Goal: Information Seeking & Learning: Learn about a topic

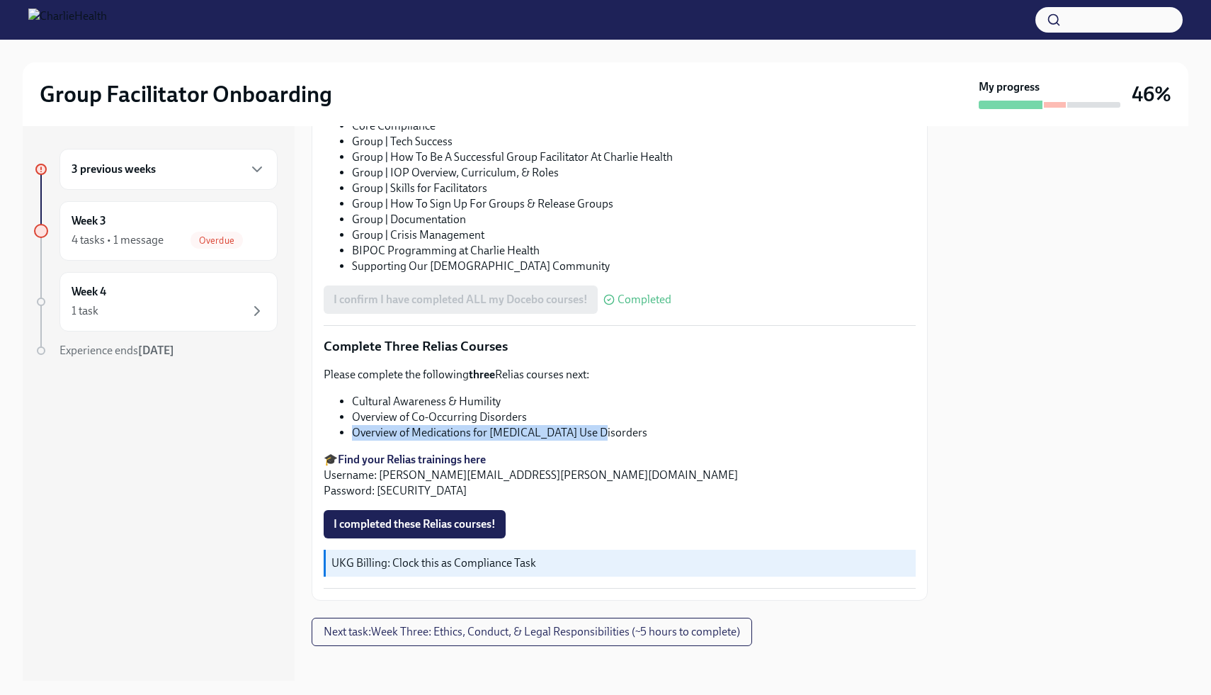
scroll to position [944, 0]
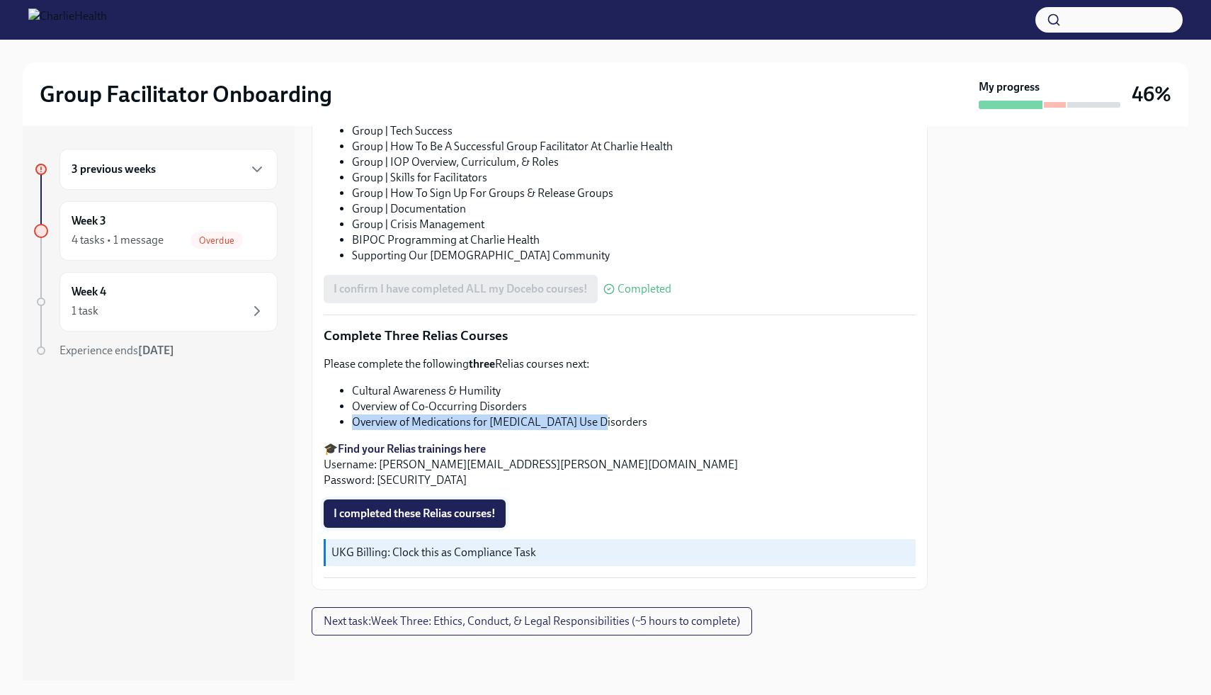
click at [450, 511] on span "I completed these Relias courses!" at bounding box center [415, 513] width 162 height 14
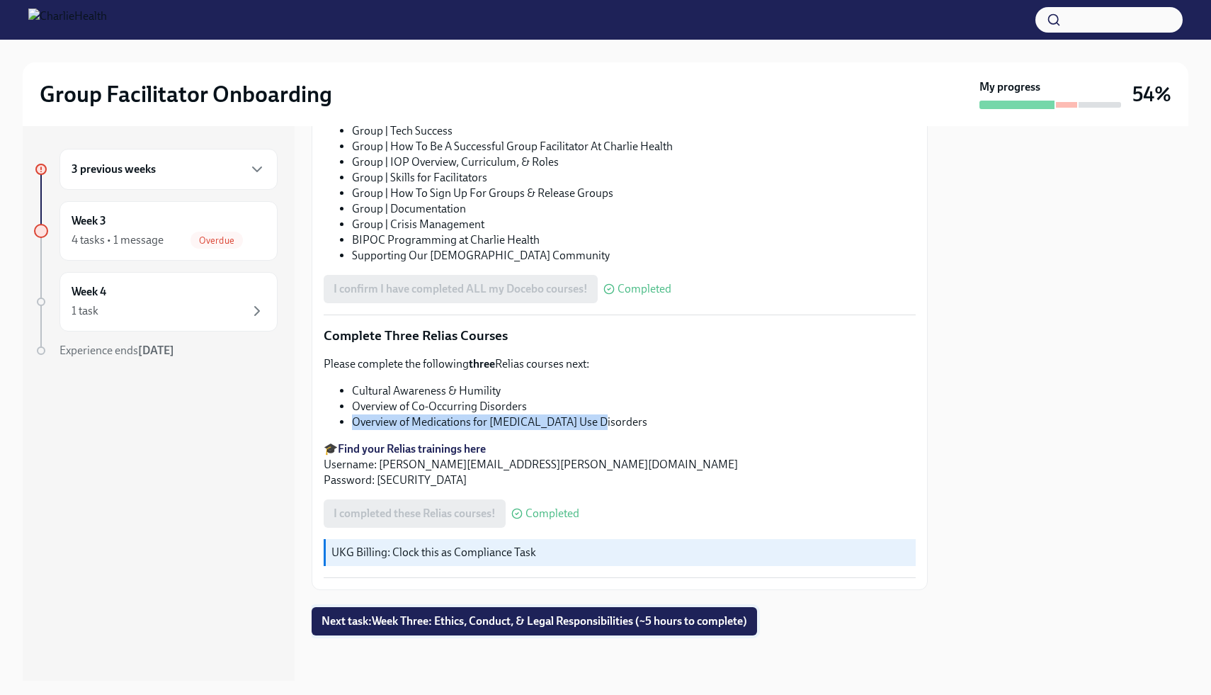
click at [570, 621] on span "Next task : Week Three: Ethics, Conduct, & Legal Responsibilities (~5 hours to …" at bounding box center [535, 621] width 426 height 14
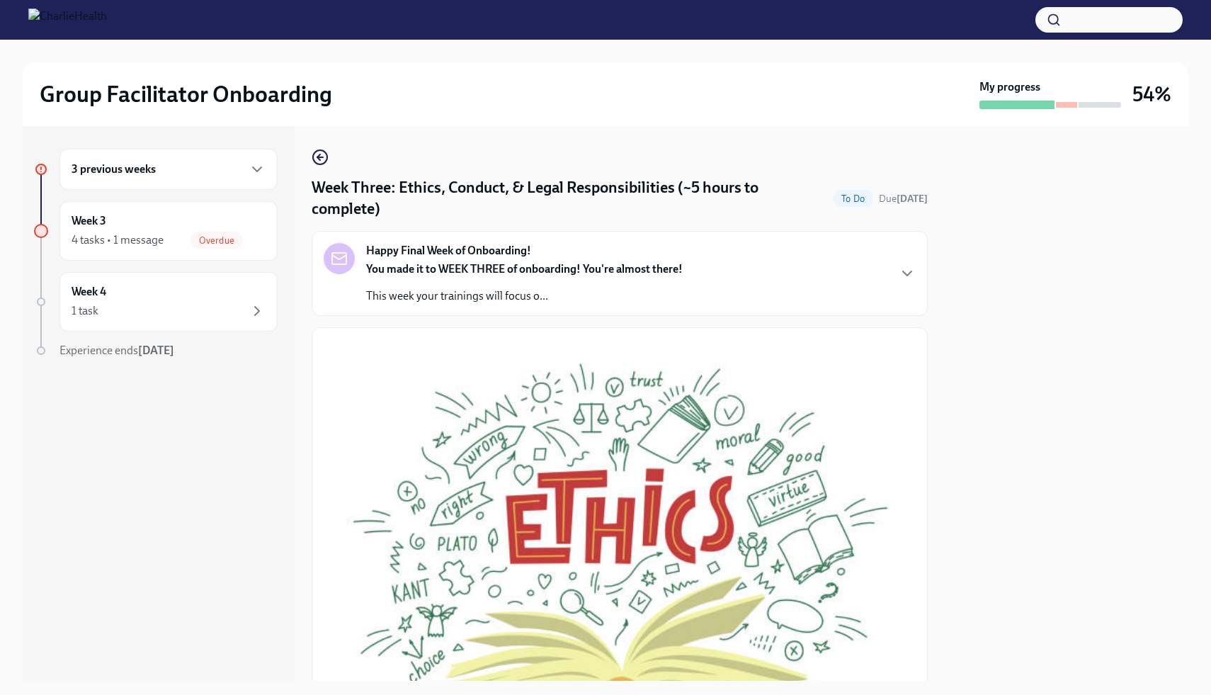
click at [768, 252] on div "Happy Final Week of Onboarding! You made it to WEEK THREE of onboarding! You're…" at bounding box center [620, 273] width 592 height 61
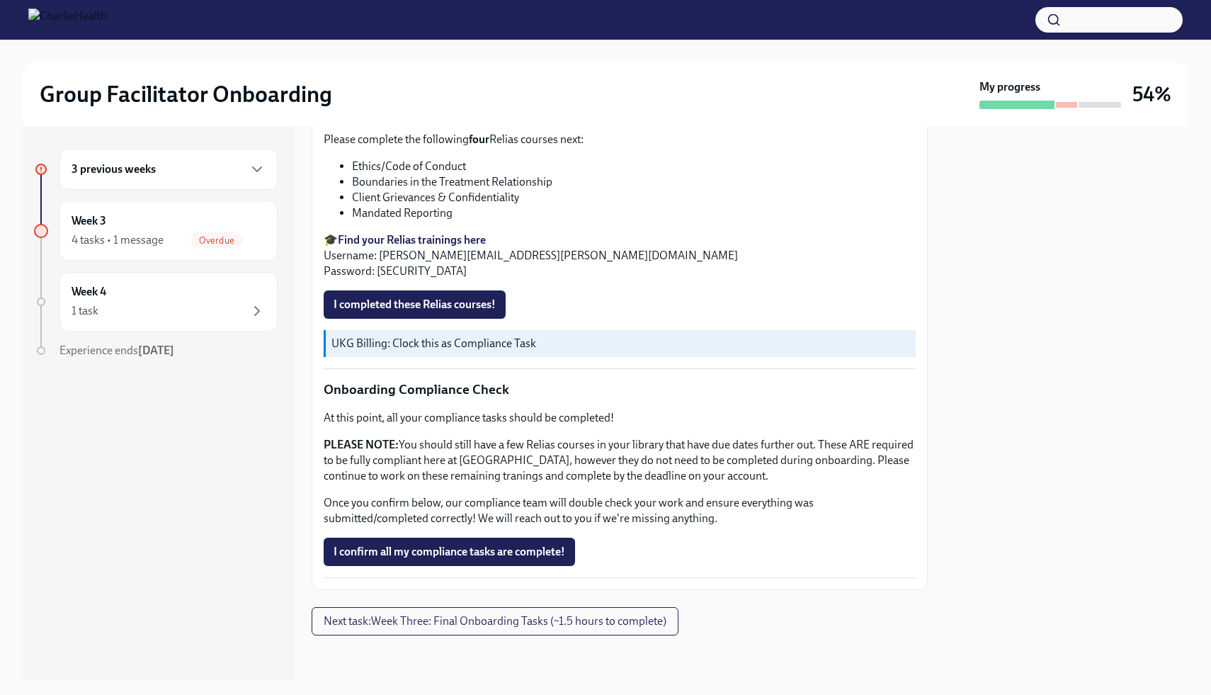
scroll to position [1064, 0]
drag, startPoint x: 465, startPoint y: 392, endPoint x: 353, endPoint y: 387, distance: 112.0
click at [353, 174] on li "Ethics/Code of Conduct" at bounding box center [634, 167] width 564 height 16
copy li "Ethics/Code of Conduct"
drag, startPoint x: 552, startPoint y: 408, endPoint x: 353, endPoint y: 410, distance: 198.3
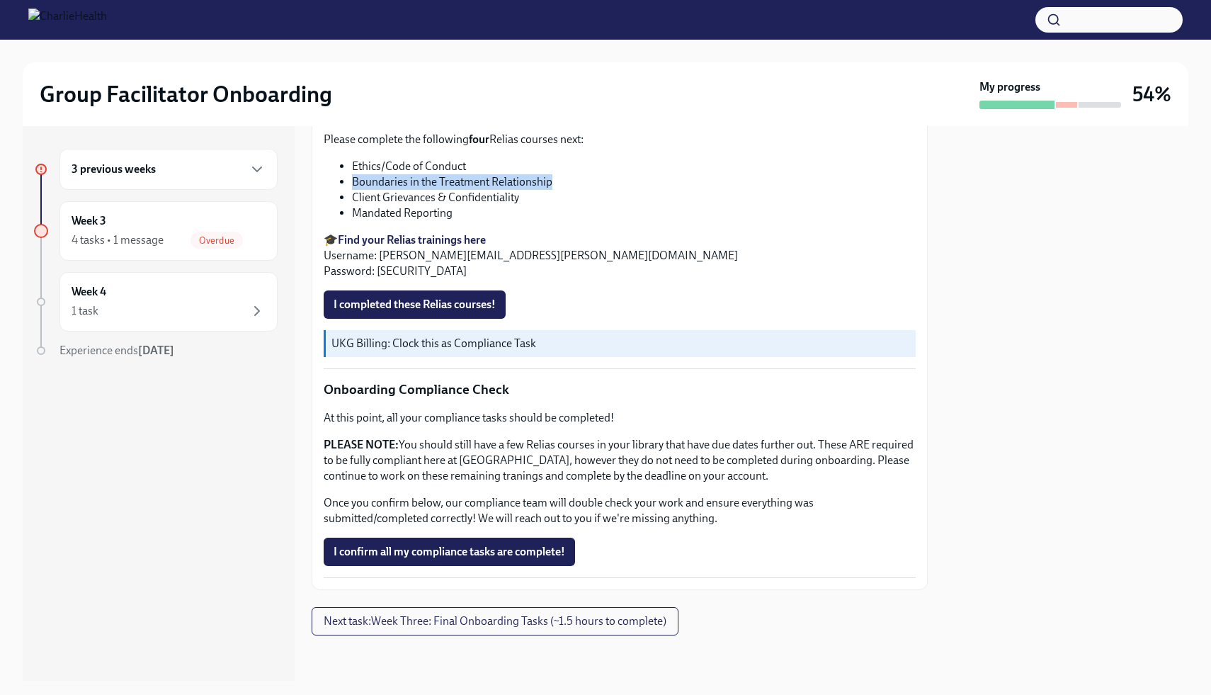
click at [353, 190] on li "Boundaries in the Treatment Relationship" at bounding box center [634, 182] width 564 height 16
copy li "Boundaries in the Treatment Relationship"
drag, startPoint x: 518, startPoint y: 420, endPoint x: 353, endPoint y: 422, distance: 165.7
click at [352, 205] on li "Client Grievances & Confidentiality" at bounding box center [634, 198] width 564 height 16
copy li "Client Grievances & Confidentiality"
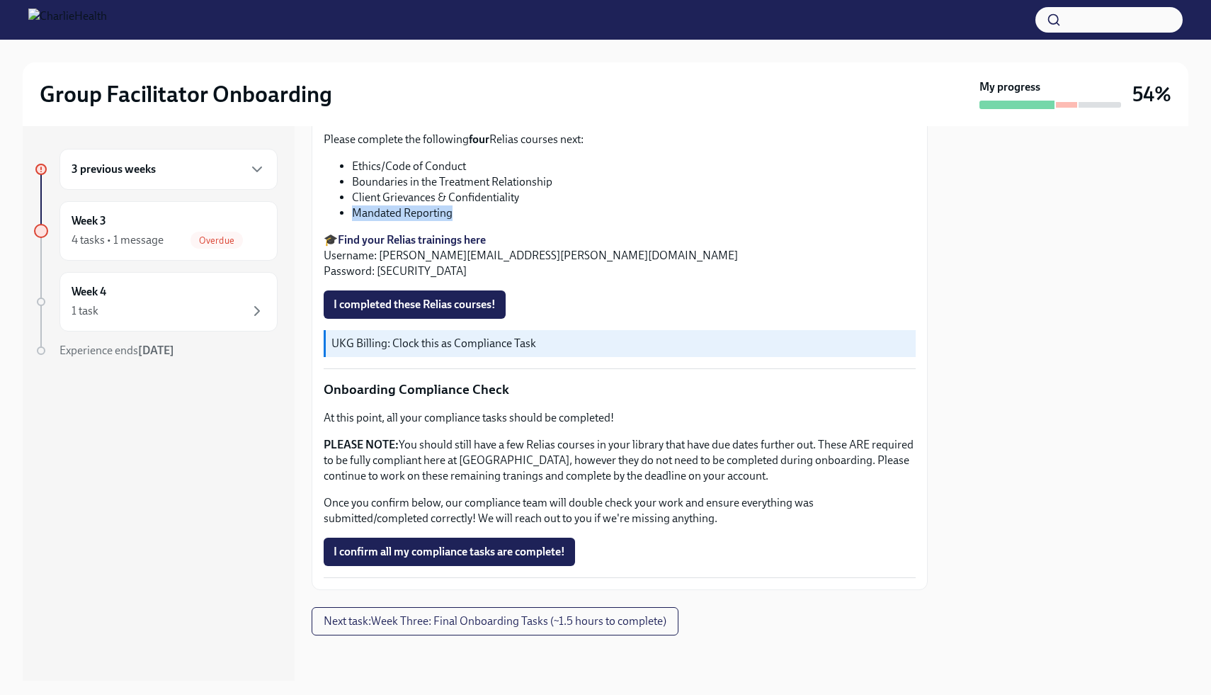
drag, startPoint x: 454, startPoint y: 440, endPoint x: 353, endPoint y: 438, distance: 100.6
click at [353, 221] on li "Mandated Reporting" at bounding box center [634, 213] width 564 height 16
copy li "Mandated Reporting"
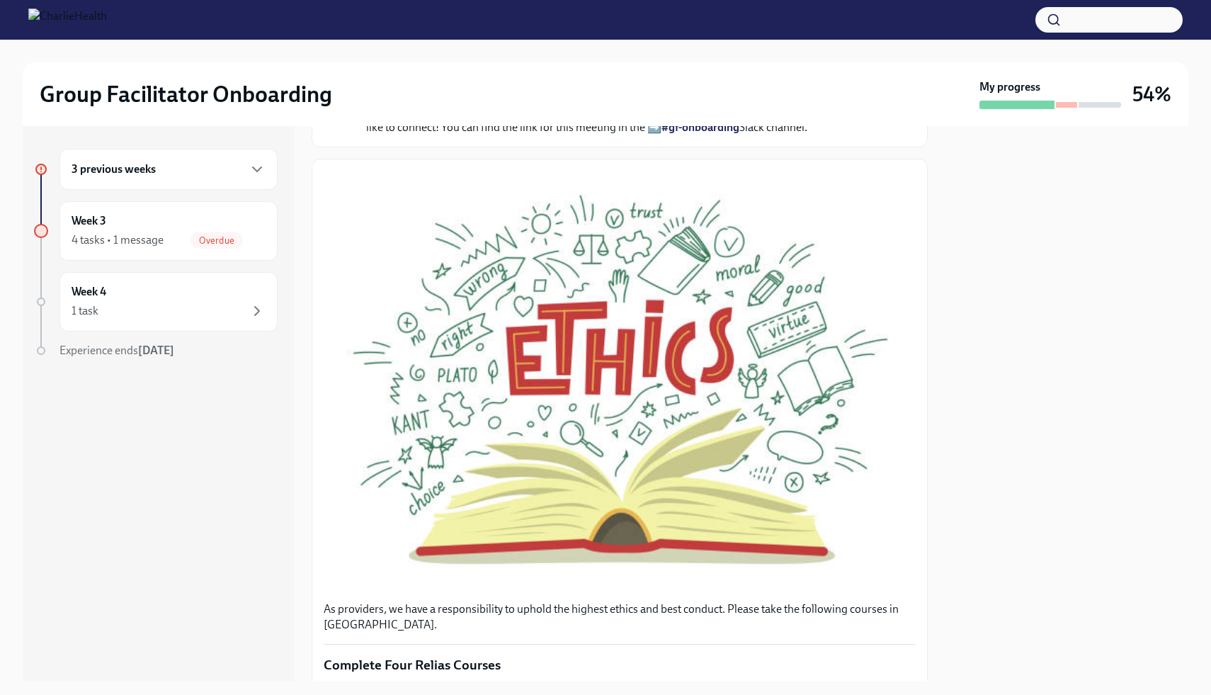
scroll to position [0, 0]
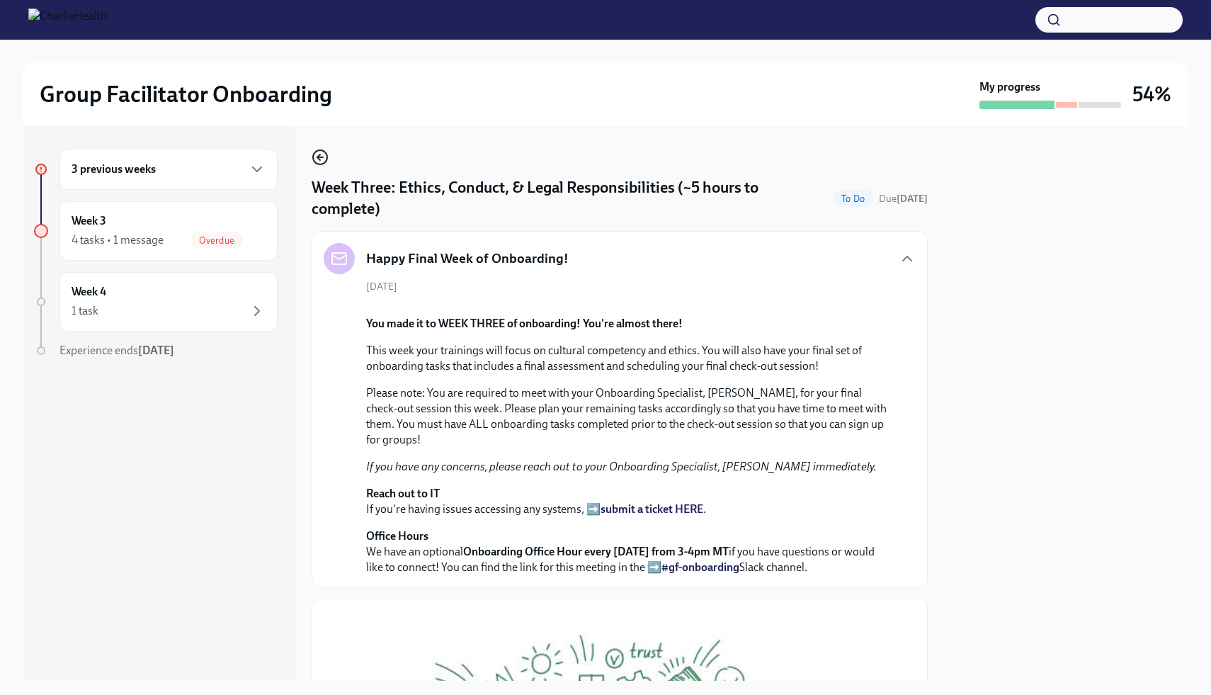
click at [317, 156] on icon "button" at bounding box center [318, 157] width 3 height 6
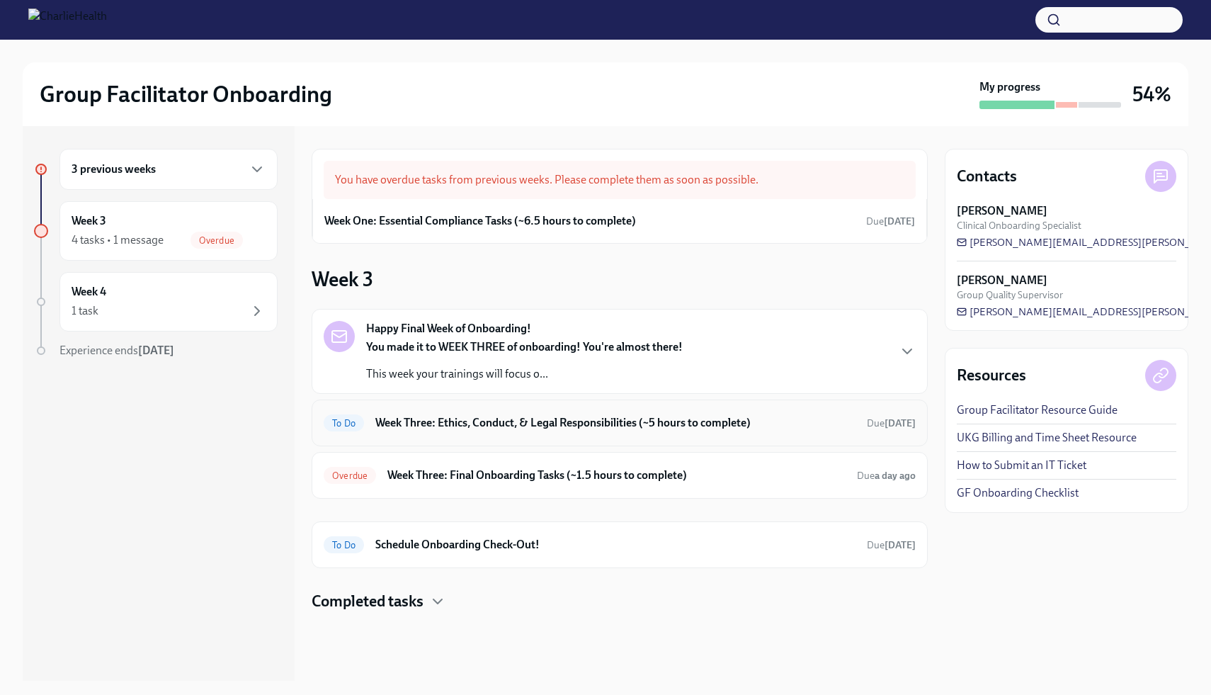
click at [508, 415] on h6 "Week Three: Ethics, Conduct, & Legal Responsibilities (~5 hours to complete)" at bounding box center [615, 423] width 480 height 16
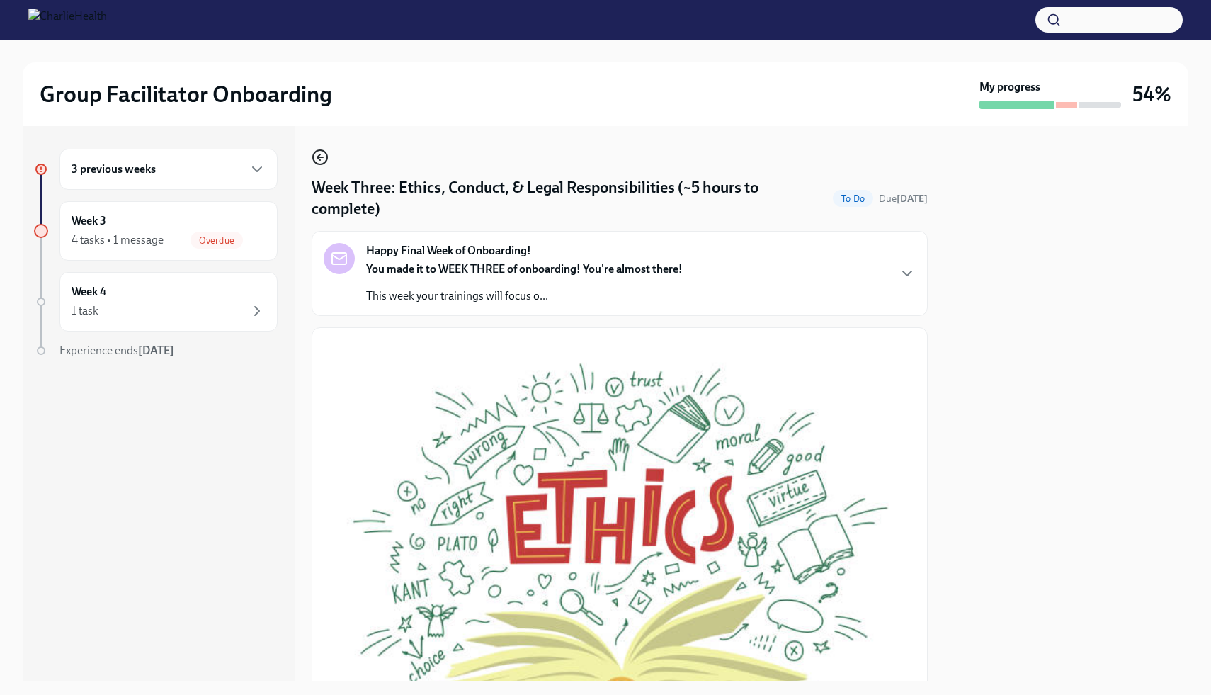
click at [319, 159] on icon "button" at bounding box center [318, 157] width 3 height 6
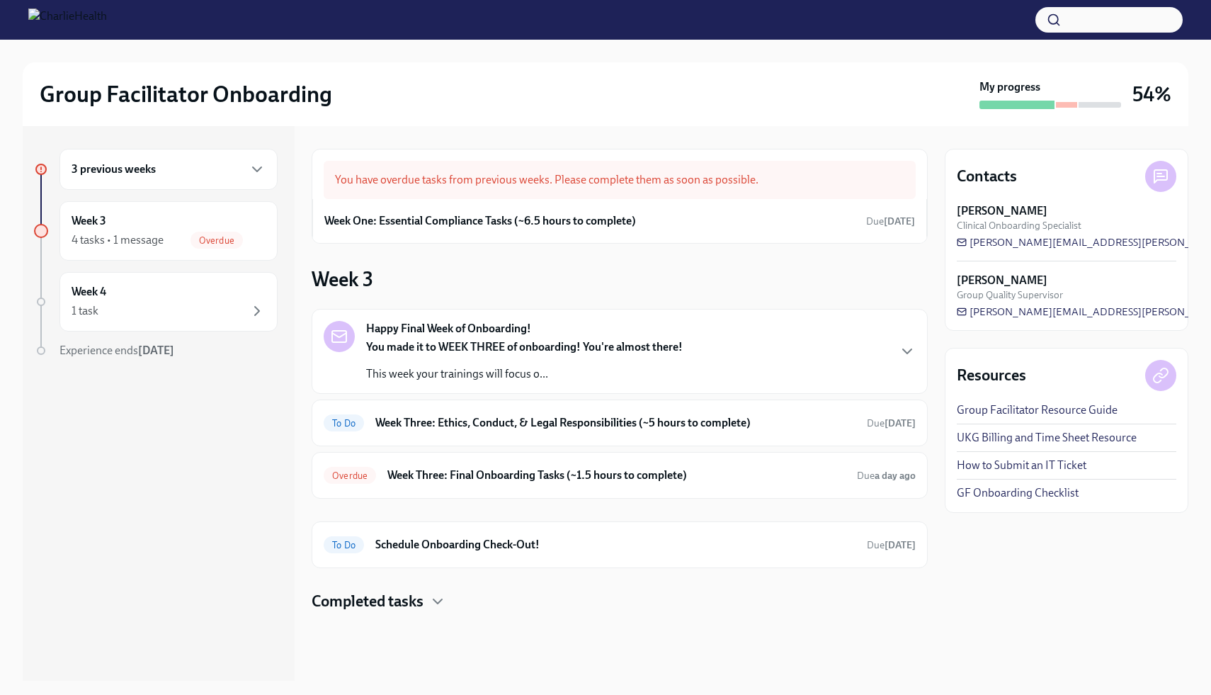
click at [559, 340] on strong "You made it to WEEK THREE of onboarding! You're almost there!" at bounding box center [524, 346] width 317 height 13
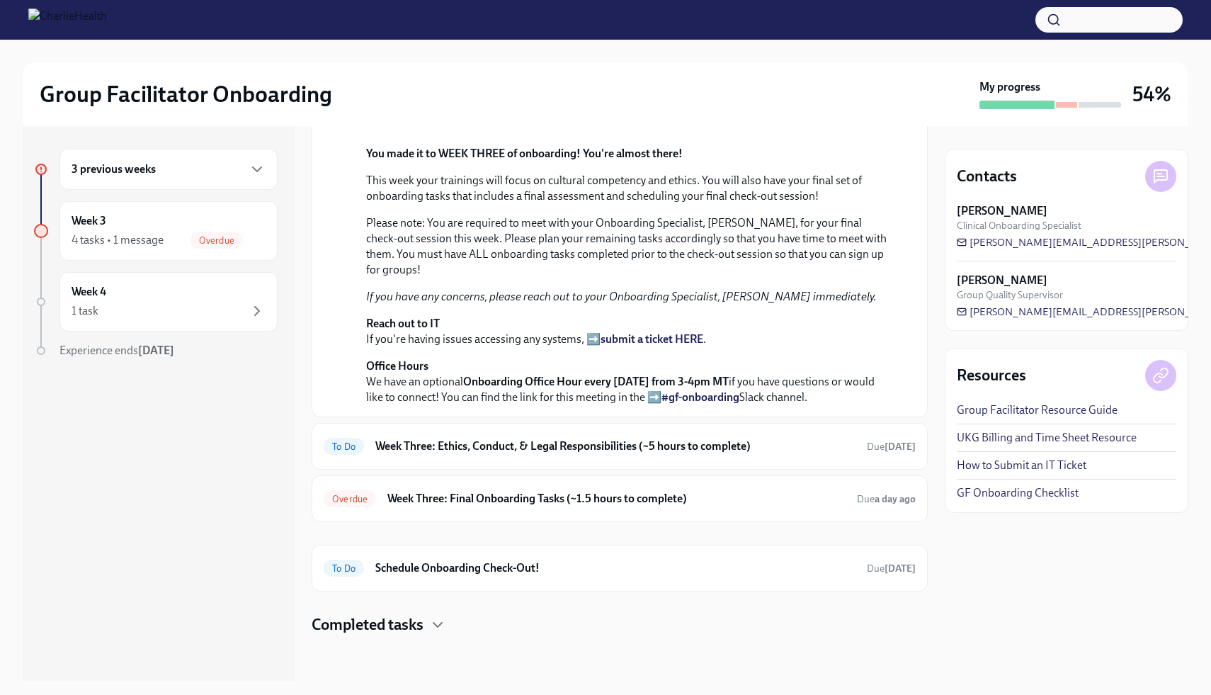
scroll to position [544, 0]
click at [426, 622] on div "Completed tasks" at bounding box center [620, 624] width 616 height 21
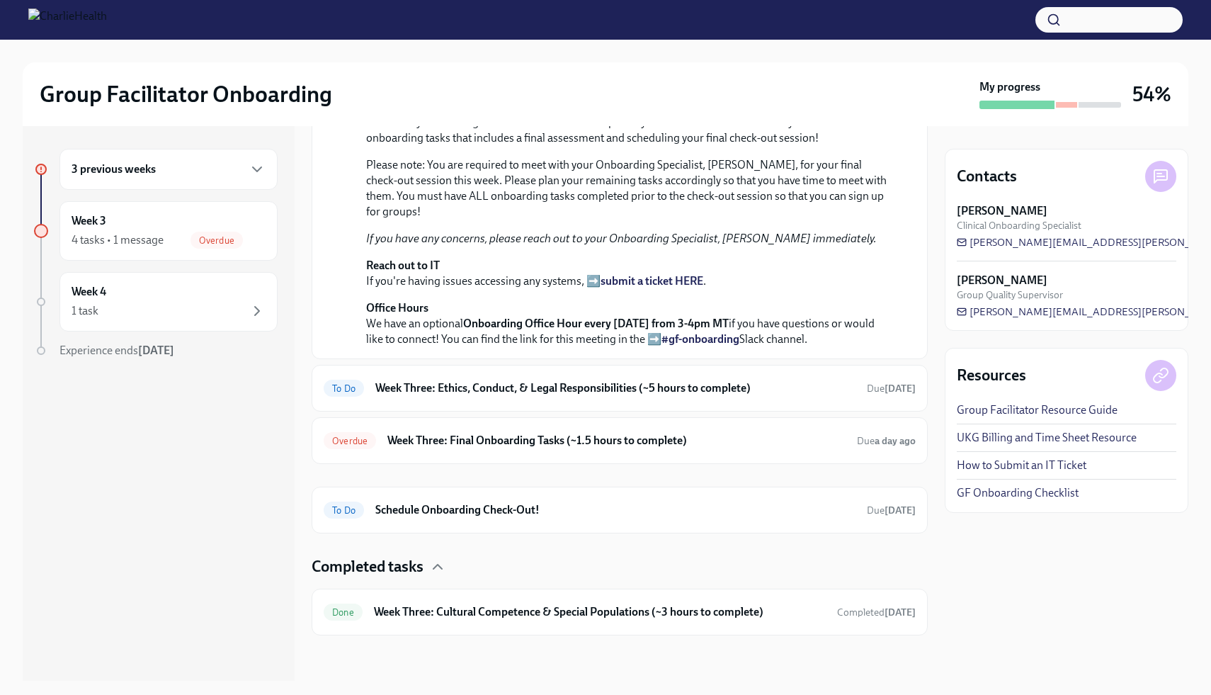
scroll to position [602, 0]
click at [483, 605] on h6 "Week Three: Cultural Competence & Special Populations (~3 hours to complete)" at bounding box center [600, 612] width 452 height 16
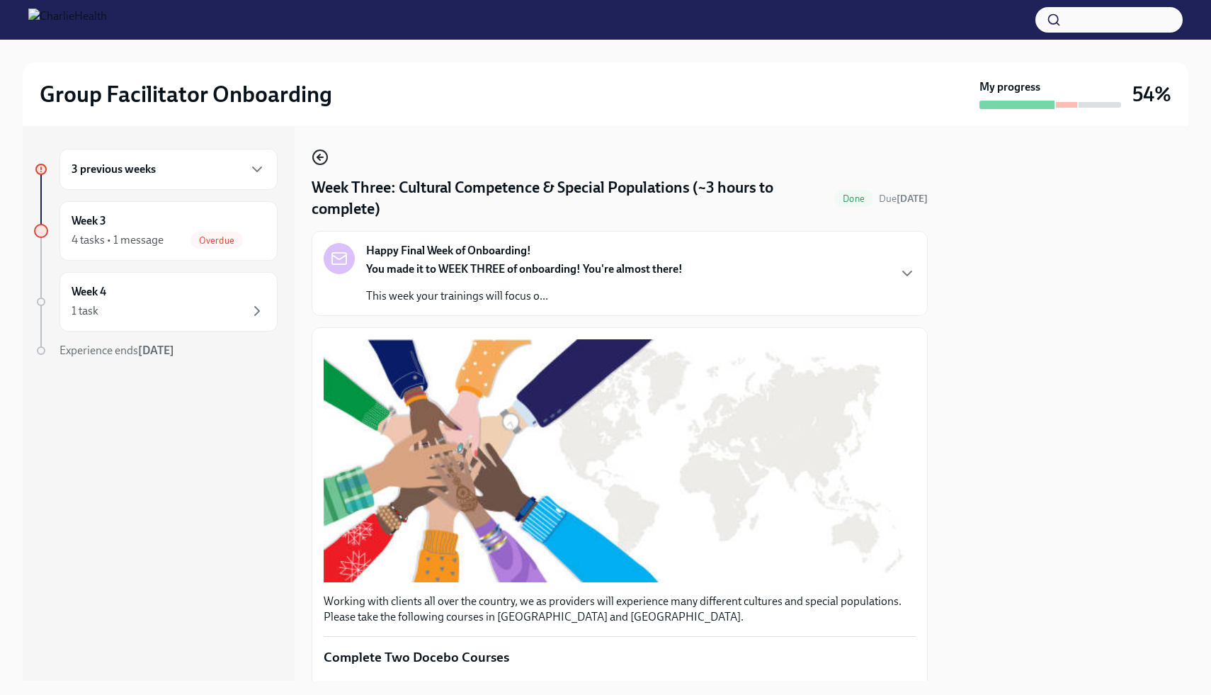
click at [320, 160] on icon "button" at bounding box center [318, 157] width 3 height 6
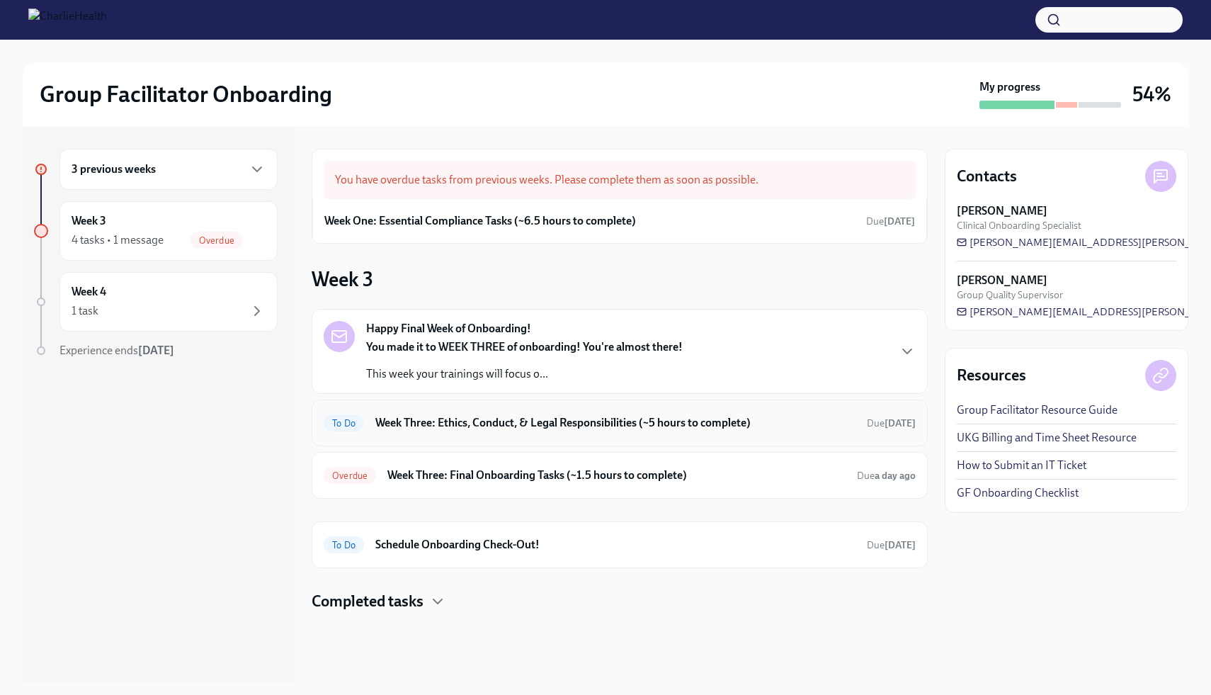
click at [553, 422] on h6 "Week Three: Ethics, Conduct, & Legal Responsibilities (~5 hours to complete)" at bounding box center [615, 423] width 480 height 16
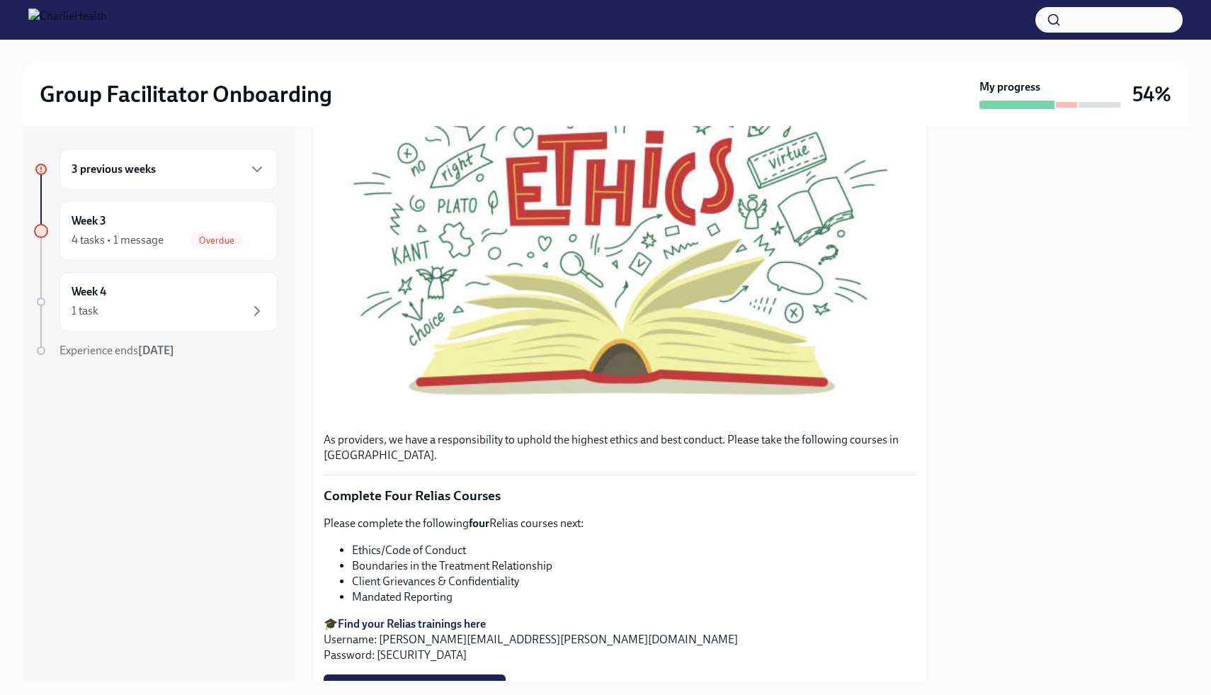
scroll to position [722, 0]
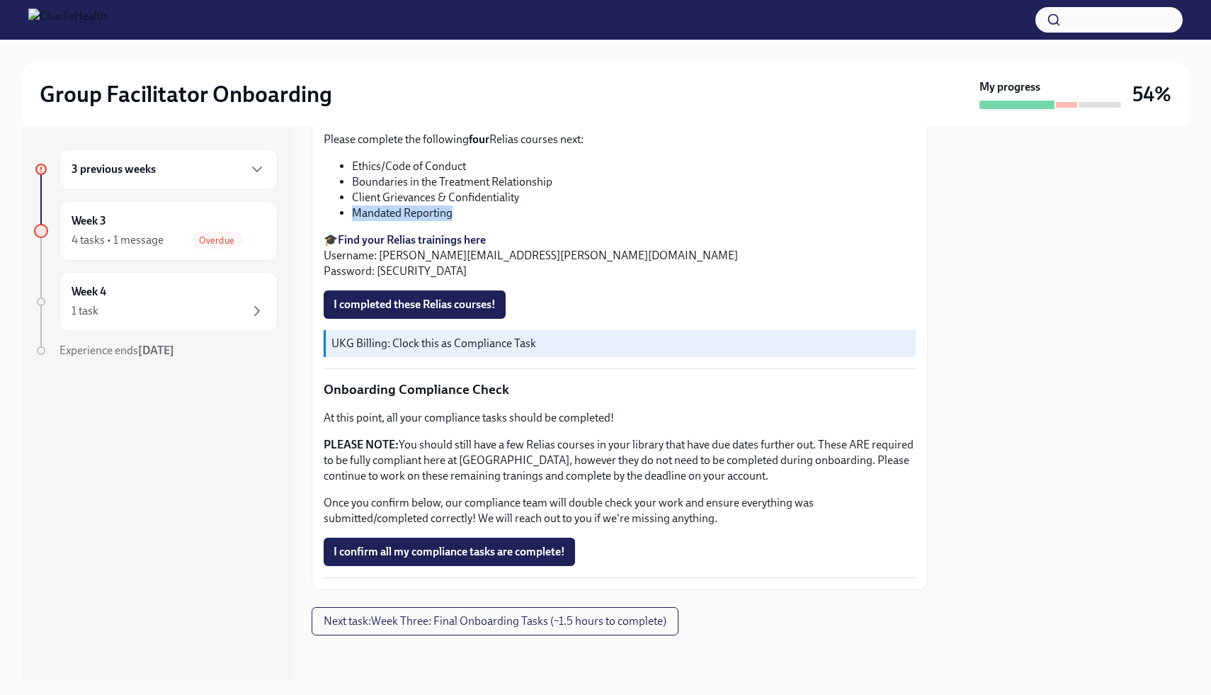
drag, startPoint x: 455, startPoint y: 213, endPoint x: 354, endPoint y: 214, distance: 100.6
click at [353, 214] on li "Mandated Reporting" at bounding box center [634, 213] width 564 height 16
copy li "Mandated Reporting"
click at [458, 309] on span "I completed these Relias courses!" at bounding box center [415, 304] width 162 height 14
click at [489, 554] on span "I confirm all my compliance tasks are complete!" at bounding box center [450, 552] width 232 height 14
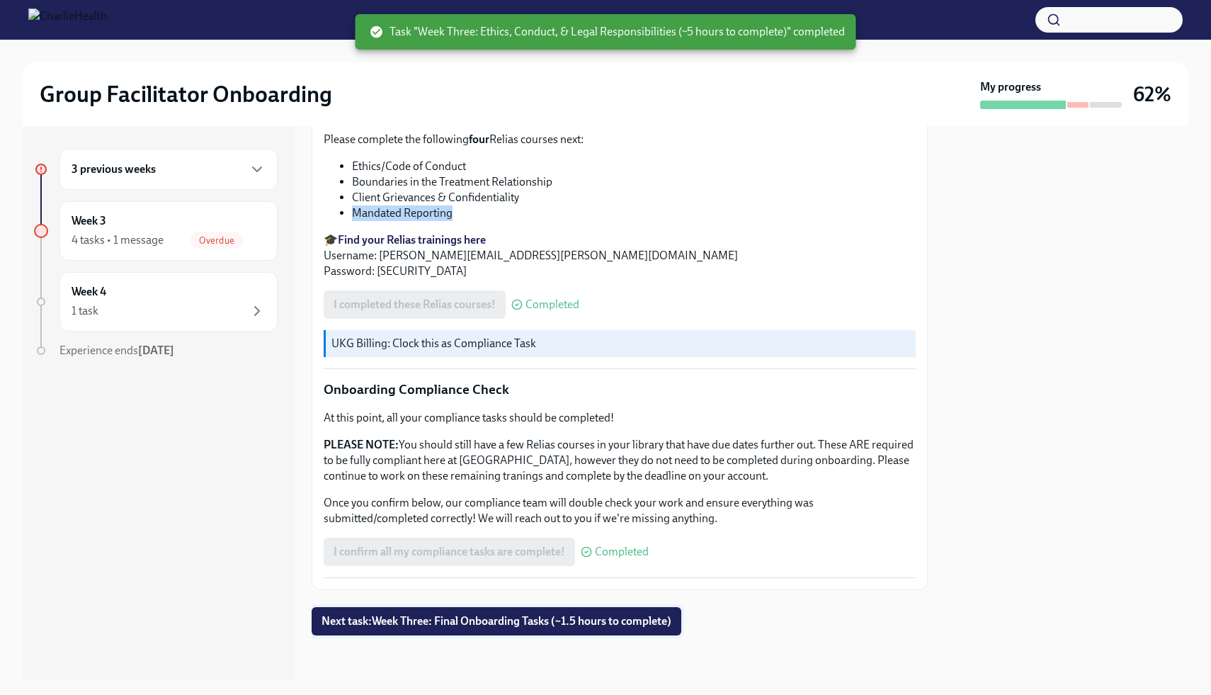
click at [486, 624] on span "Next task : Week Three: Final Onboarding Tasks (~1.5 hours to complete)" at bounding box center [497, 621] width 350 height 14
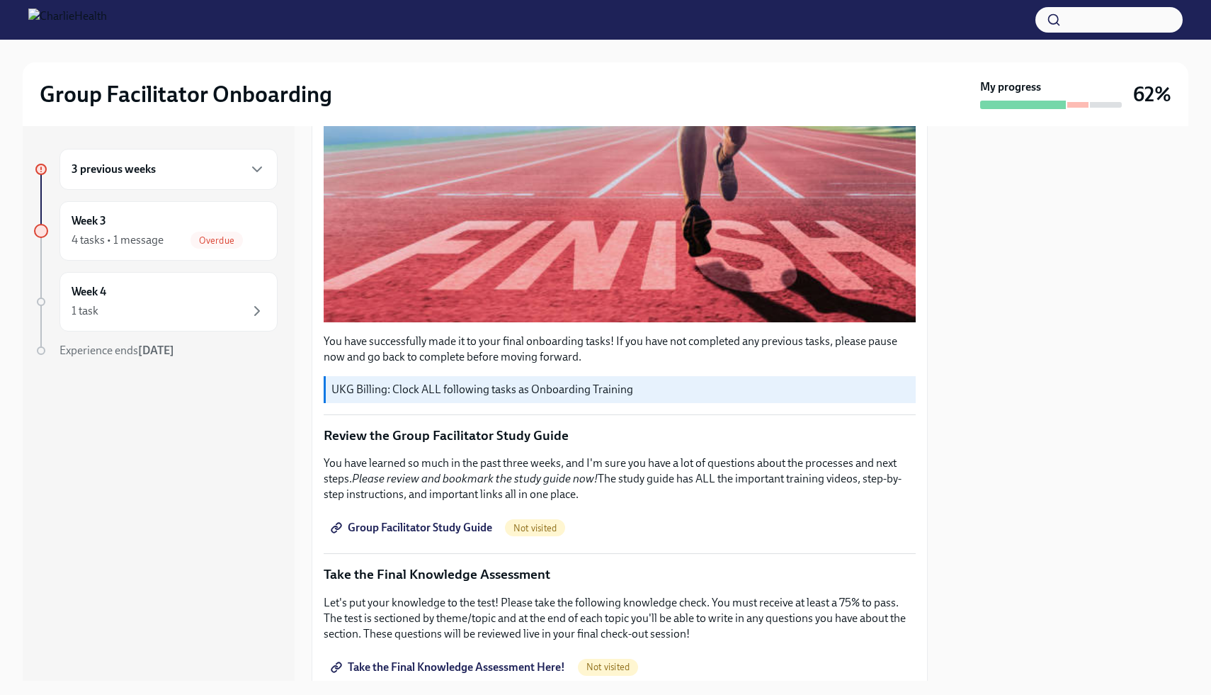
scroll to position [399, 0]
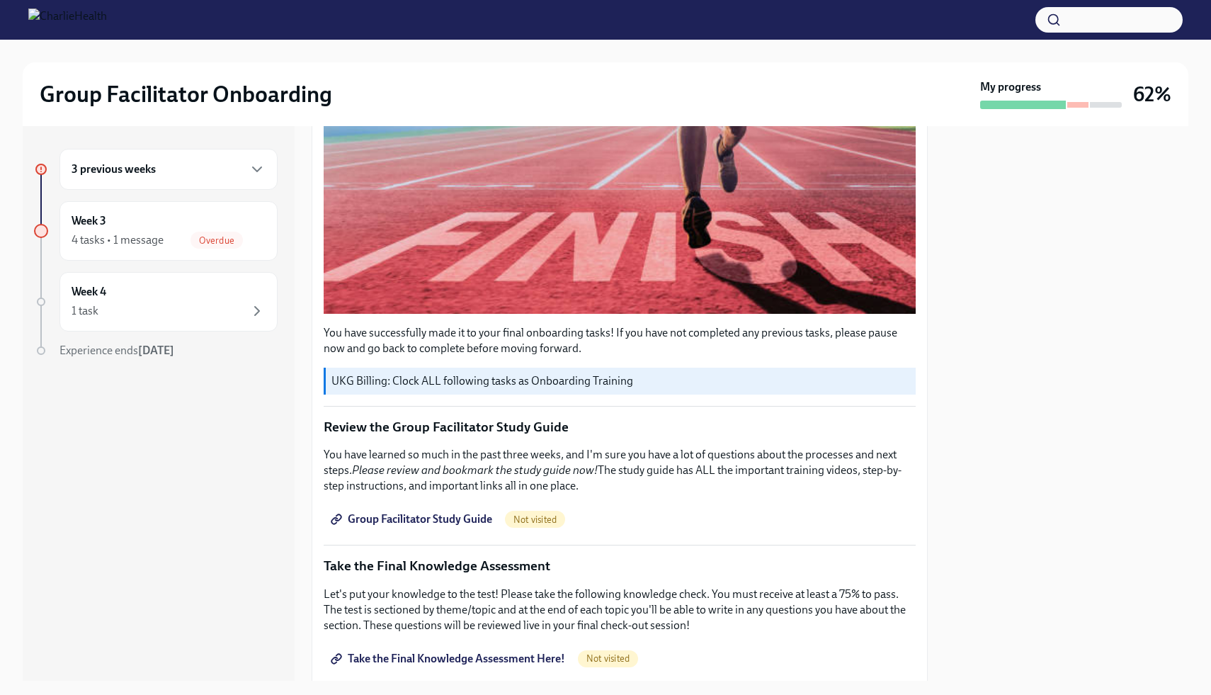
click at [460, 513] on span "Group Facilitator Study Guide" at bounding box center [413, 519] width 159 height 14
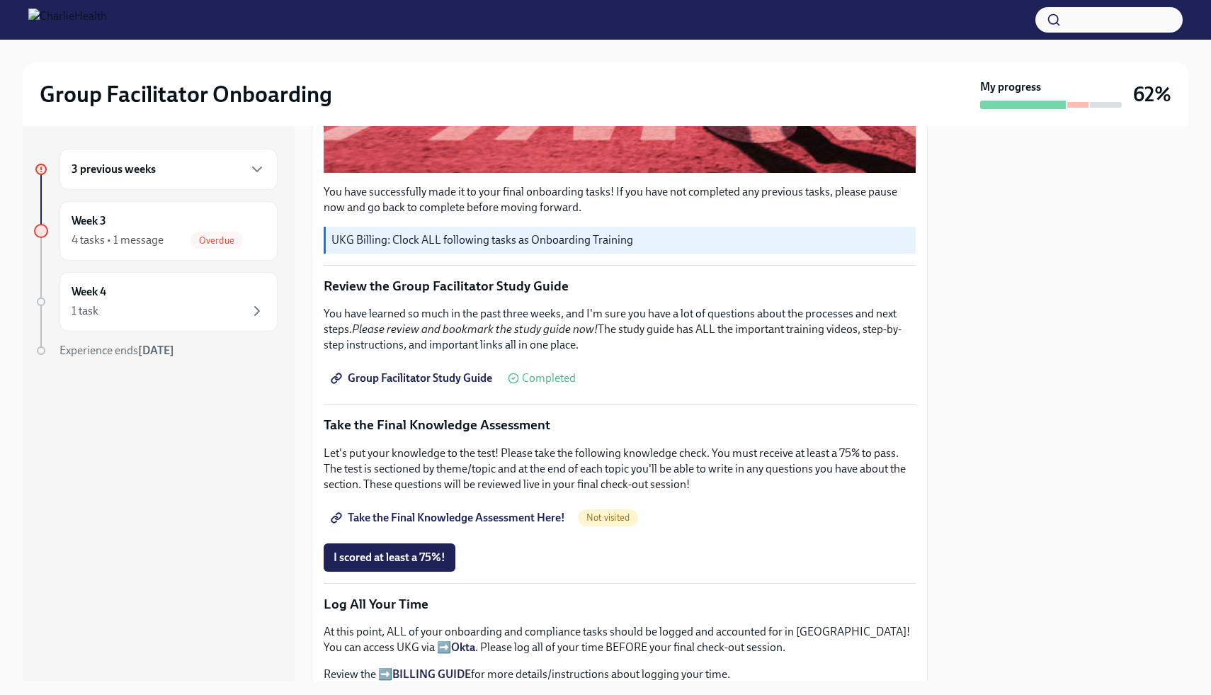
scroll to position [547, 0]
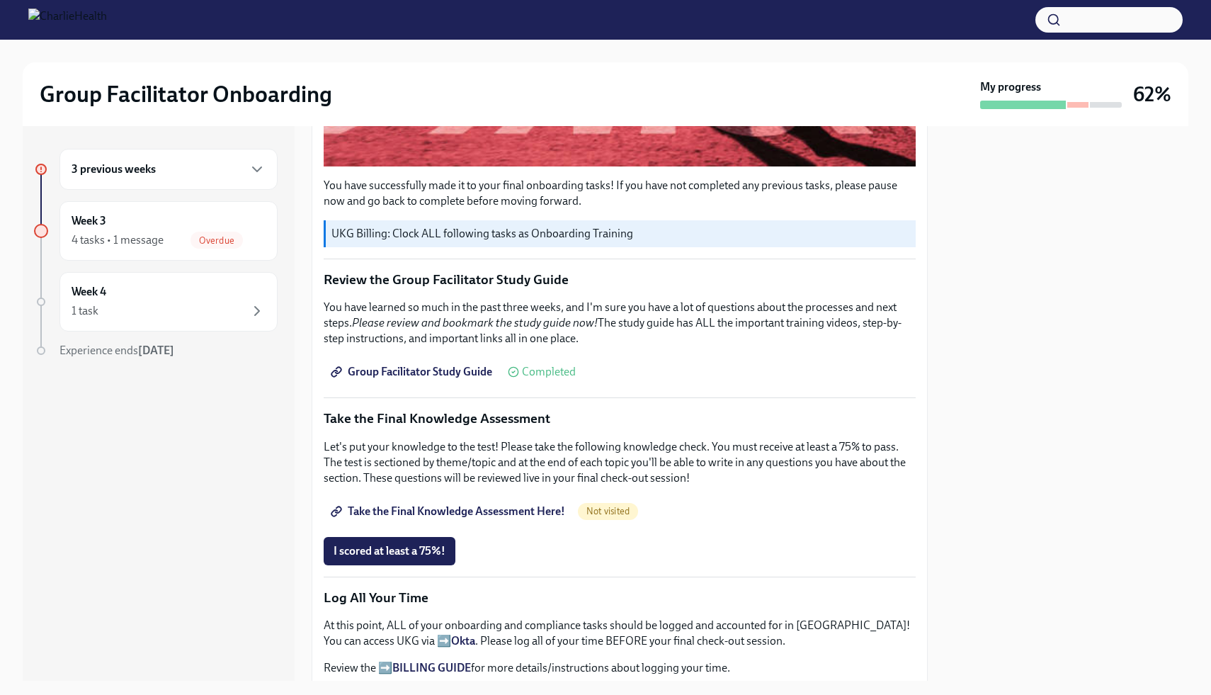
click at [483, 510] on span "Take the Final Knowledge Assessment Here!" at bounding box center [450, 511] width 232 height 14
click at [393, 552] on span "I scored at least a 75%!" at bounding box center [390, 551] width 112 height 14
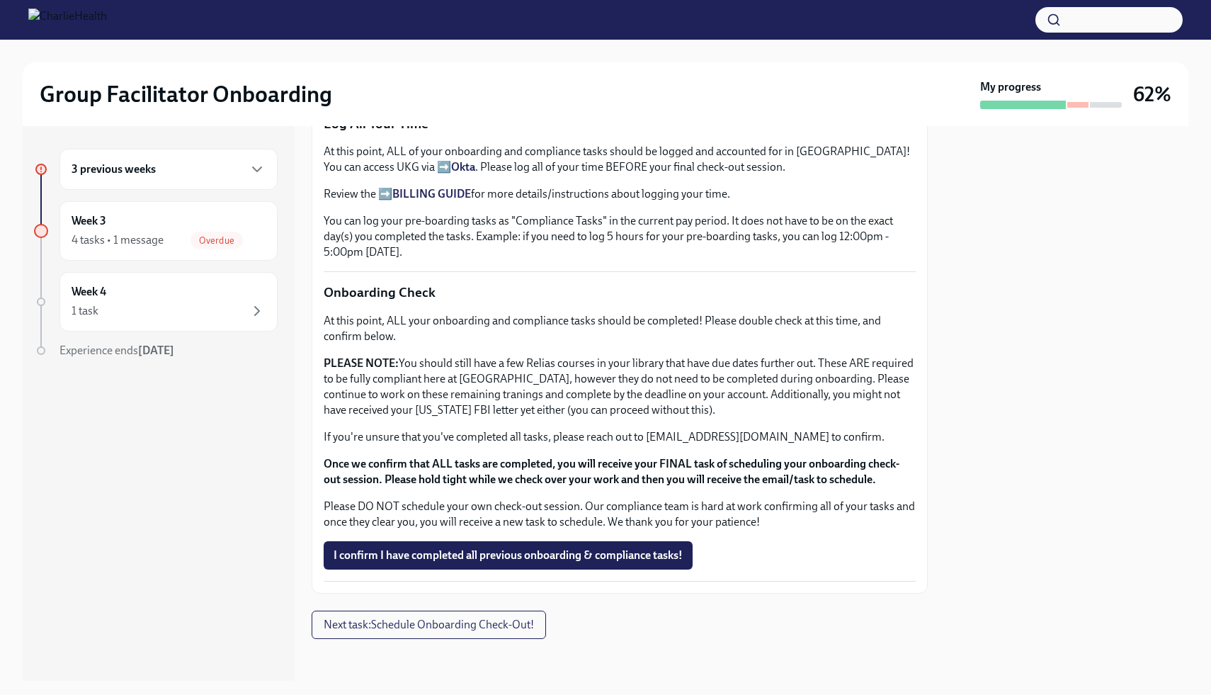
scroll to position [1024, 0]
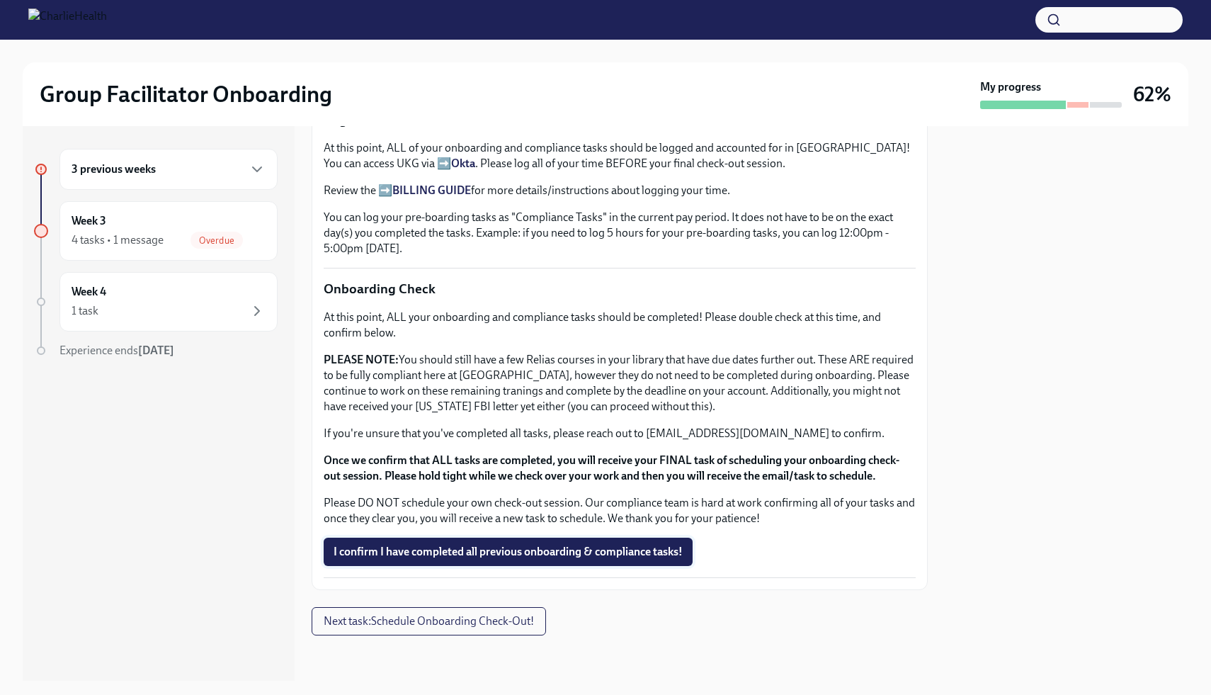
click at [545, 552] on span "I confirm I have completed all previous onboarding & compliance tasks!" at bounding box center [508, 552] width 349 height 14
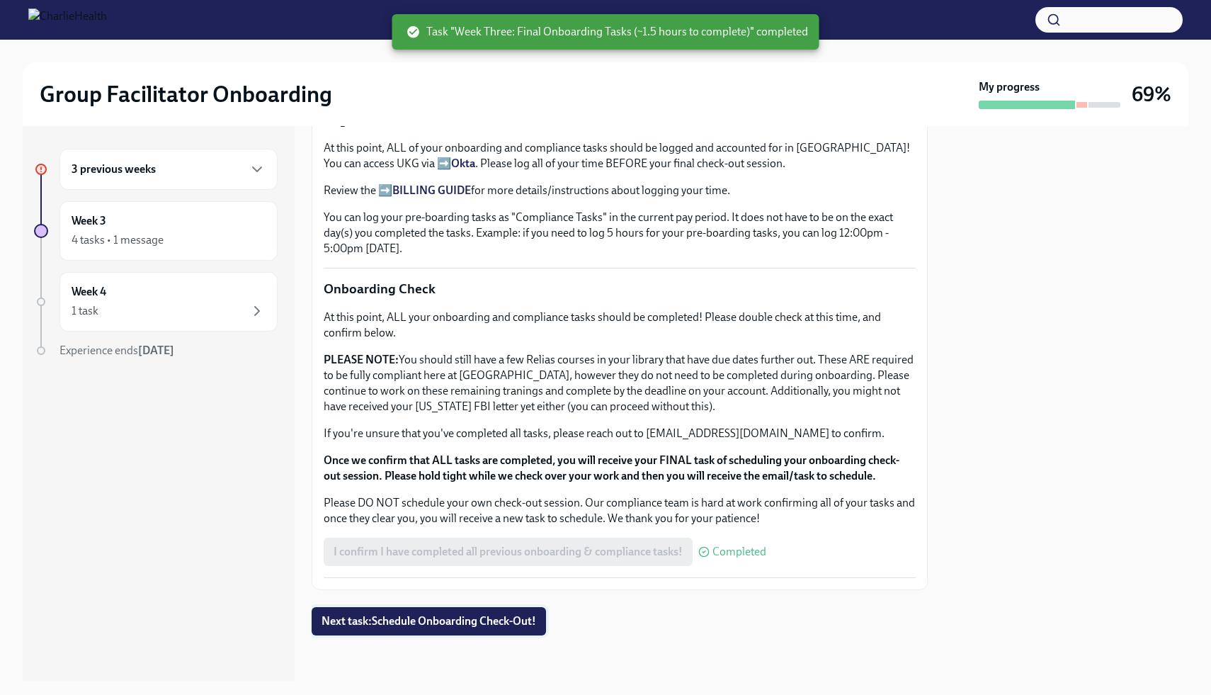
click at [434, 620] on span "Next task : Schedule Onboarding Check-Out!" at bounding box center [429, 621] width 215 height 14
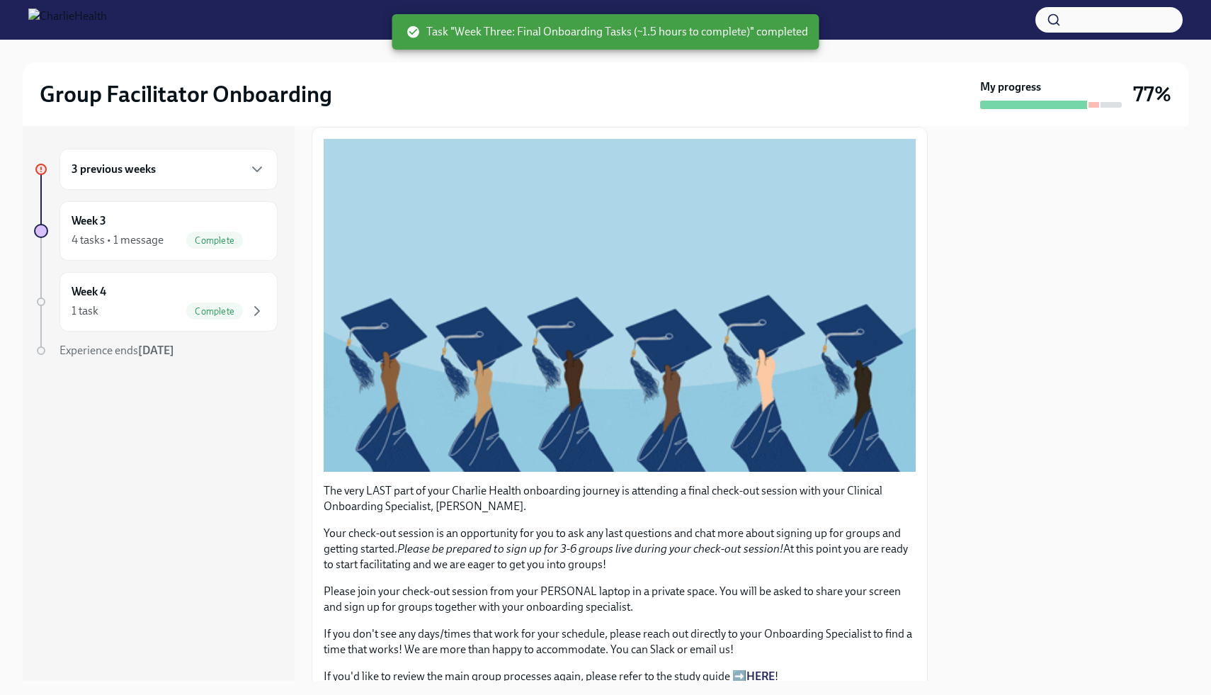
scroll to position [196, 0]
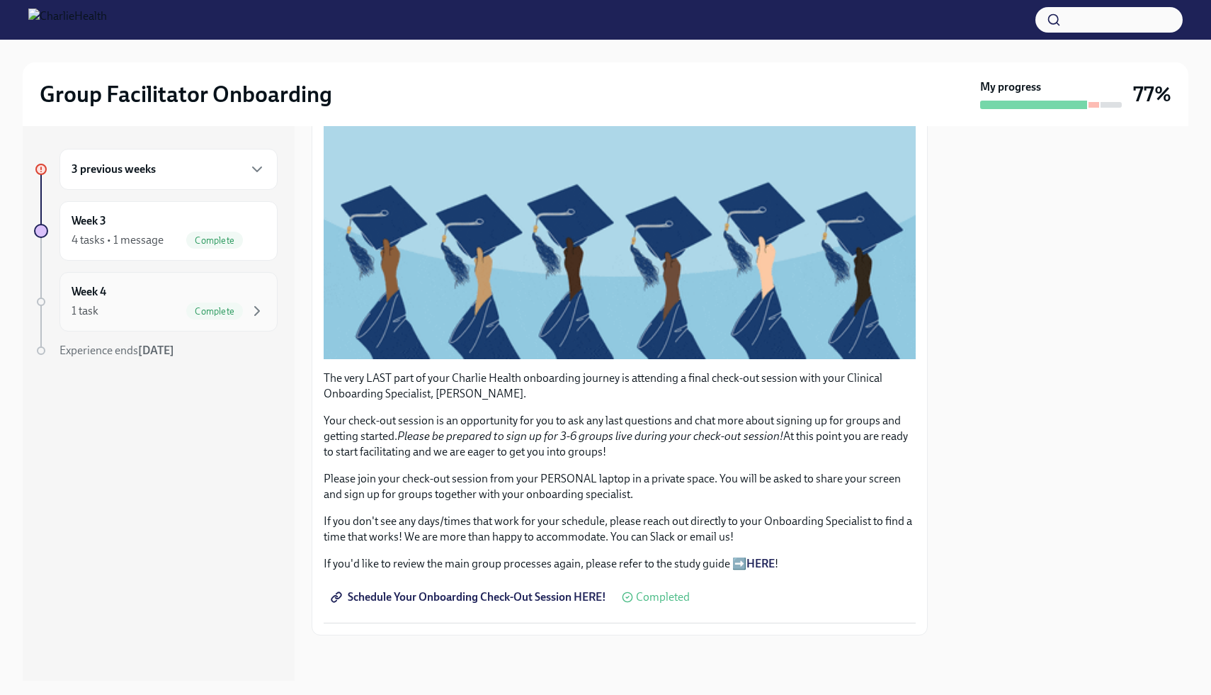
click at [114, 298] on div "Week 4 1 task Complete" at bounding box center [169, 301] width 194 height 35
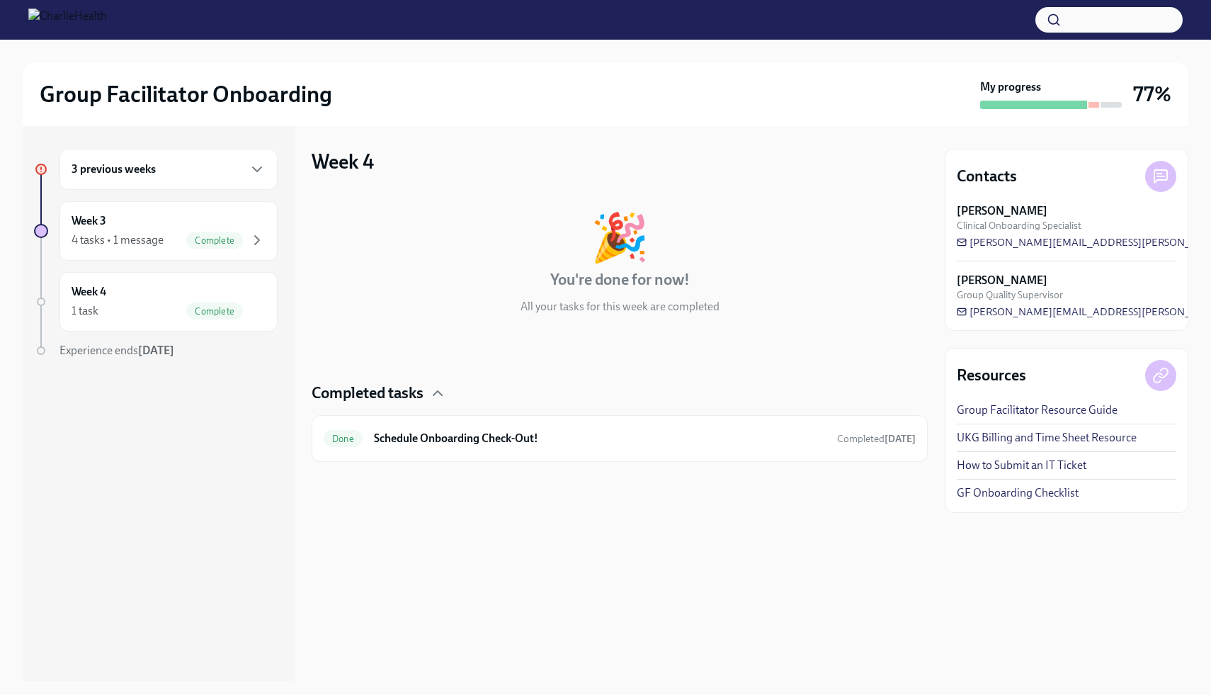
click at [157, 171] on div "3 previous weeks" at bounding box center [169, 169] width 194 height 17
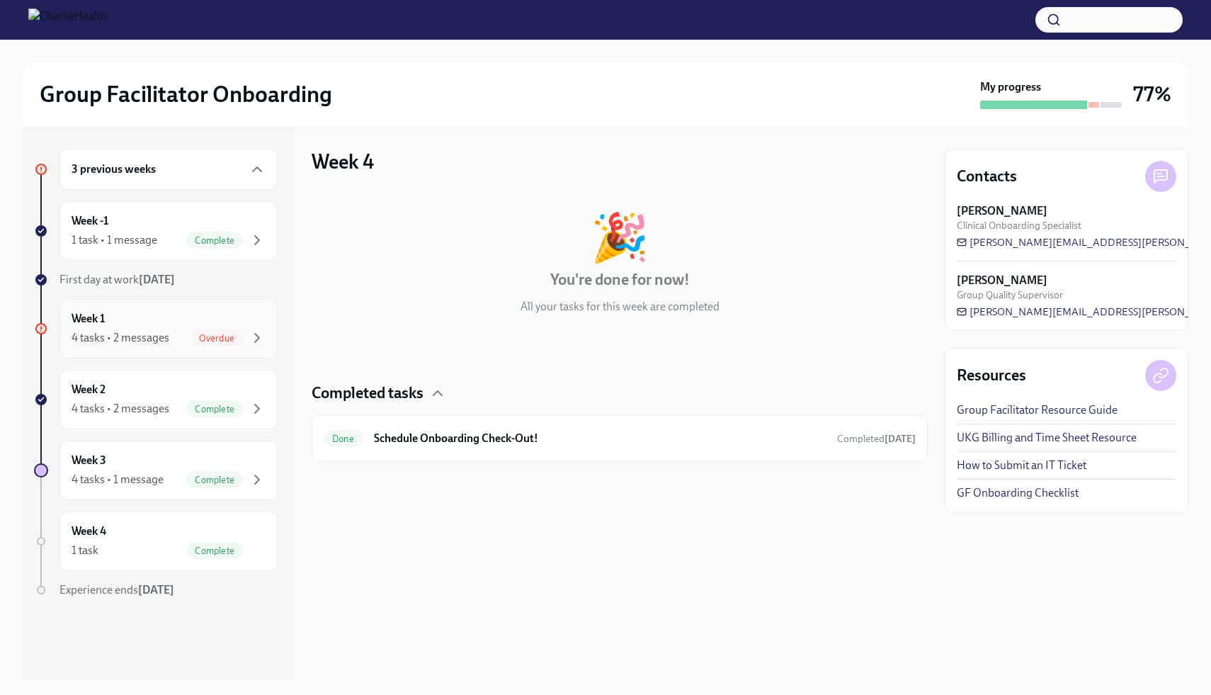
click at [156, 324] on div "Week 1 4 tasks • 2 messages Overdue" at bounding box center [169, 328] width 194 height 35
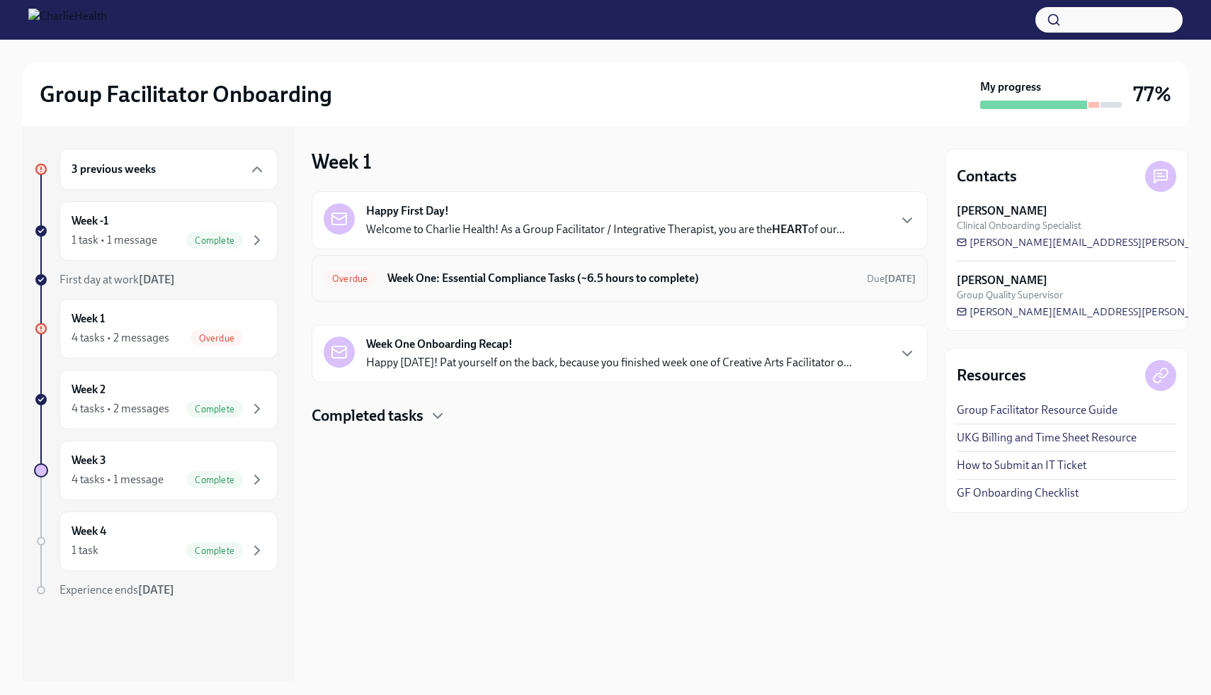
click at [451, 279] on h6 "Week One: Essential Compliance Tasks (~6.5 hours to complete)" at bounding box center [621, 279] width 468 height 16
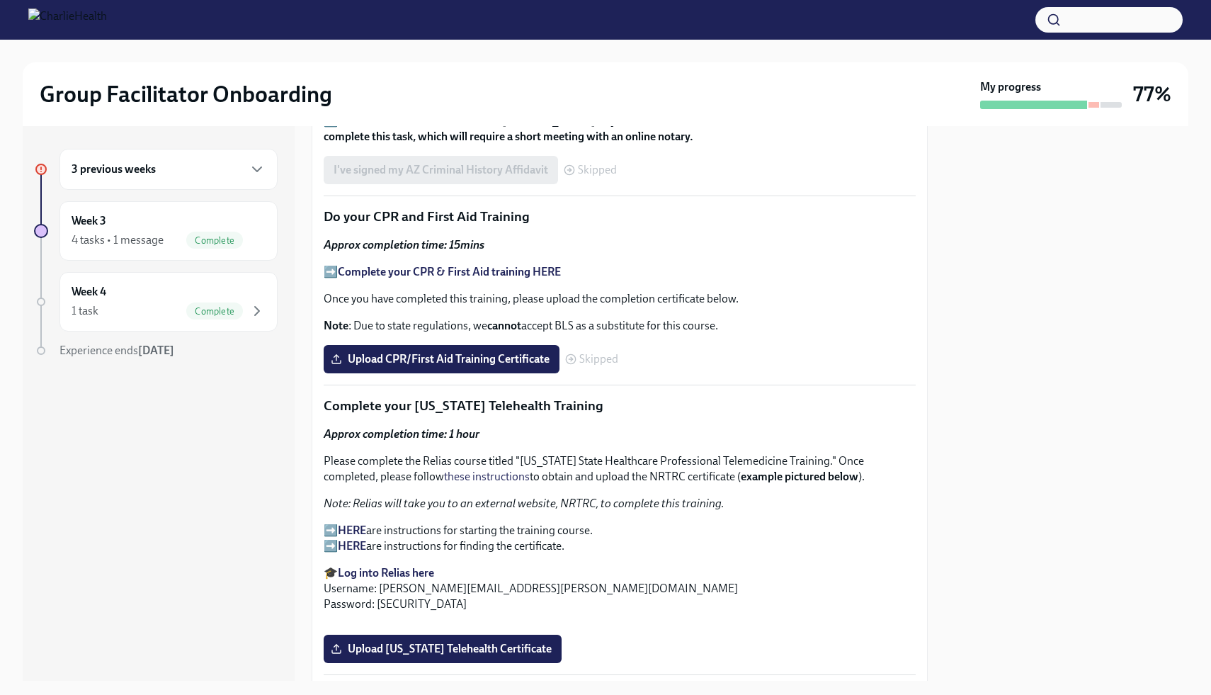
scroll to position [1811, 0]
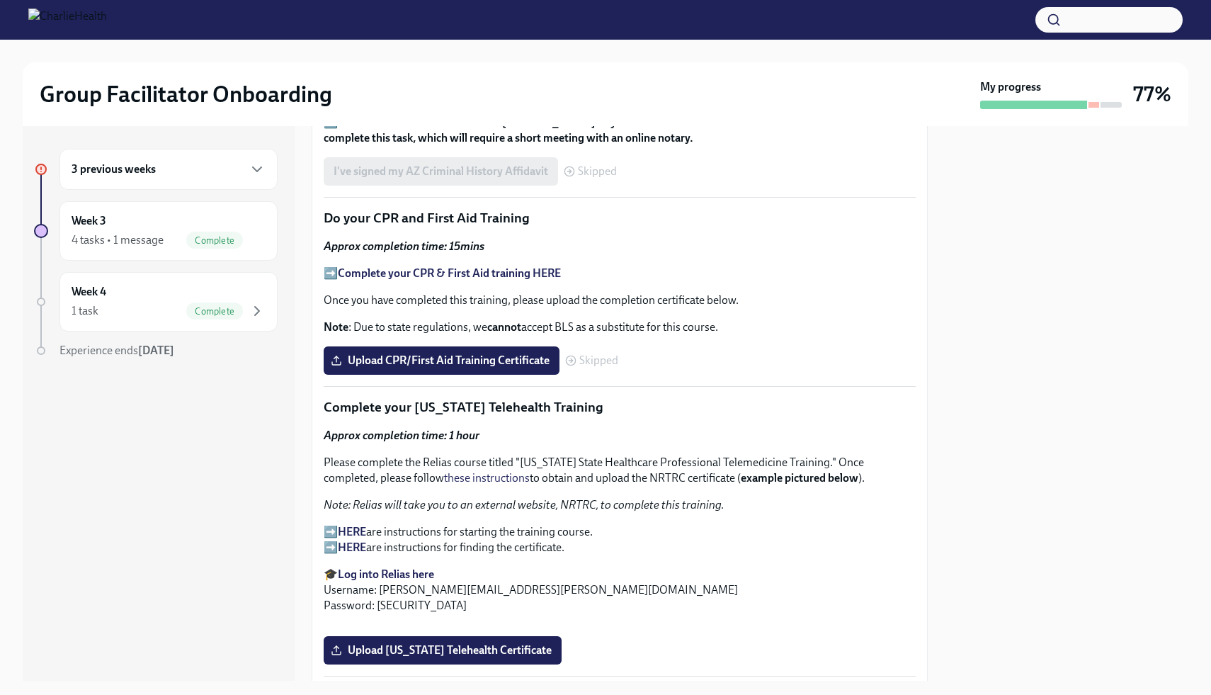
click at [511, 266] on strong "Complete your CPR & First Aid training HERE" at bounding box center [449, 272] width 223 height 13
click at [385, 357] on label "Upload CPR/First Aid Training Certificate" at bounding box center [442, 360] width 236 height 28
click at [0, 0] on input "Upload CPR/First Aid Training Certificate" at bounding box center [0, 0] width 0 height 0
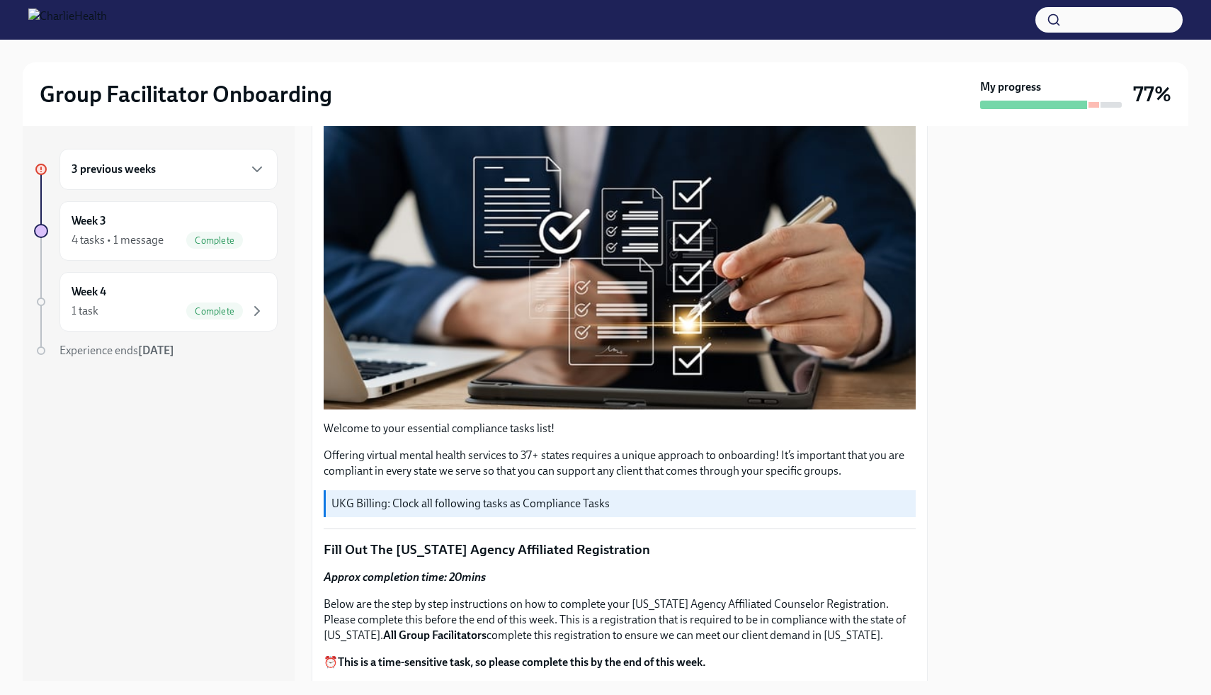
scroll to position [0, 0]
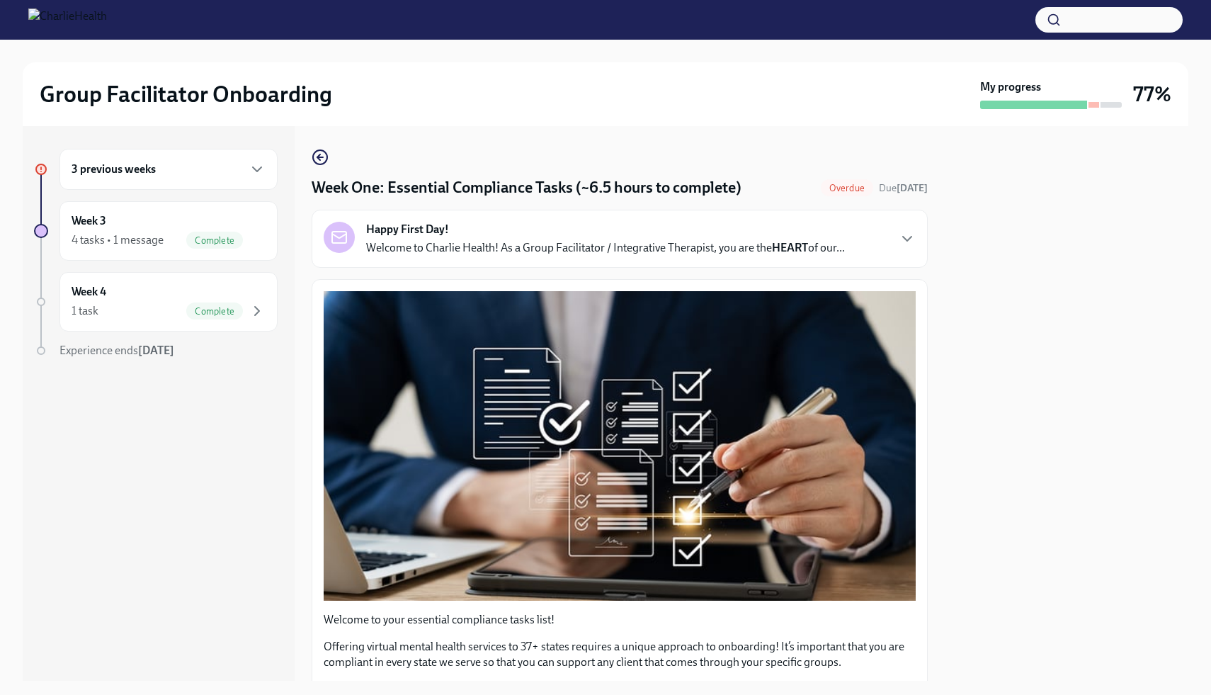
click at [814, 242] on p "Welcome to Charlie Health! As a Group Facilitator / Integrative Therapist, you …" at bounding box center [605, 248] width 479 height 16
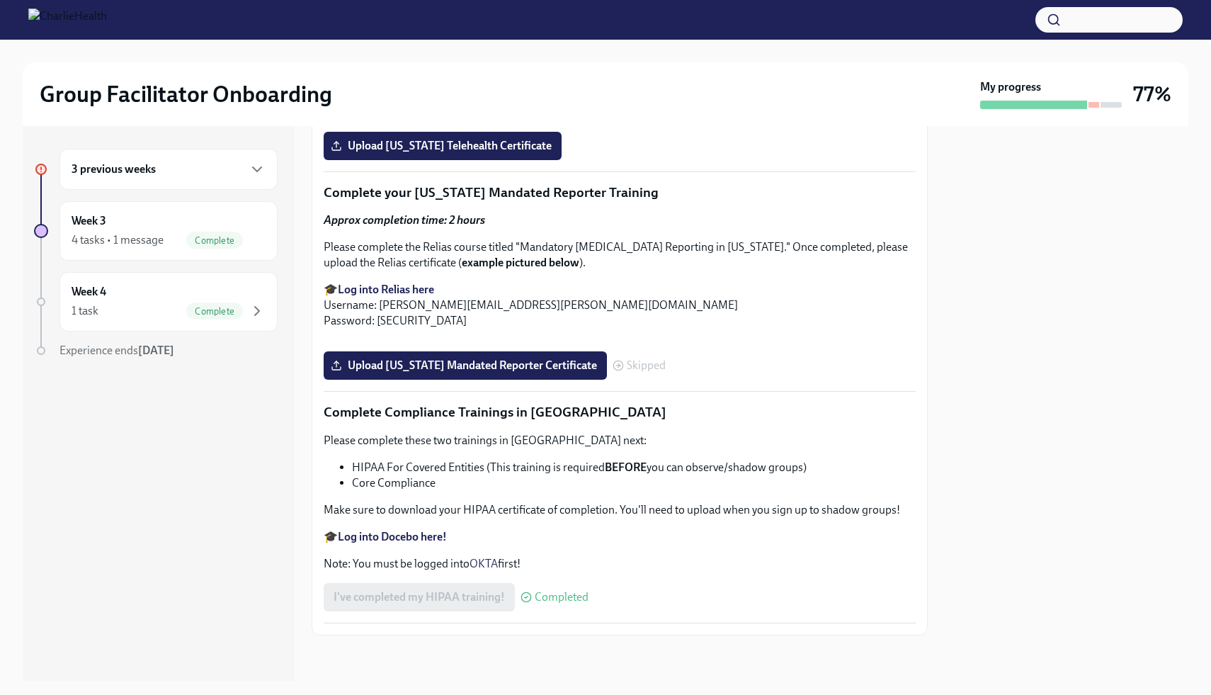
scroll to position [3830, 0]
click at [173, 173] on div "3 previous weeks" at bounding box center [169, 169] width 194 height 17
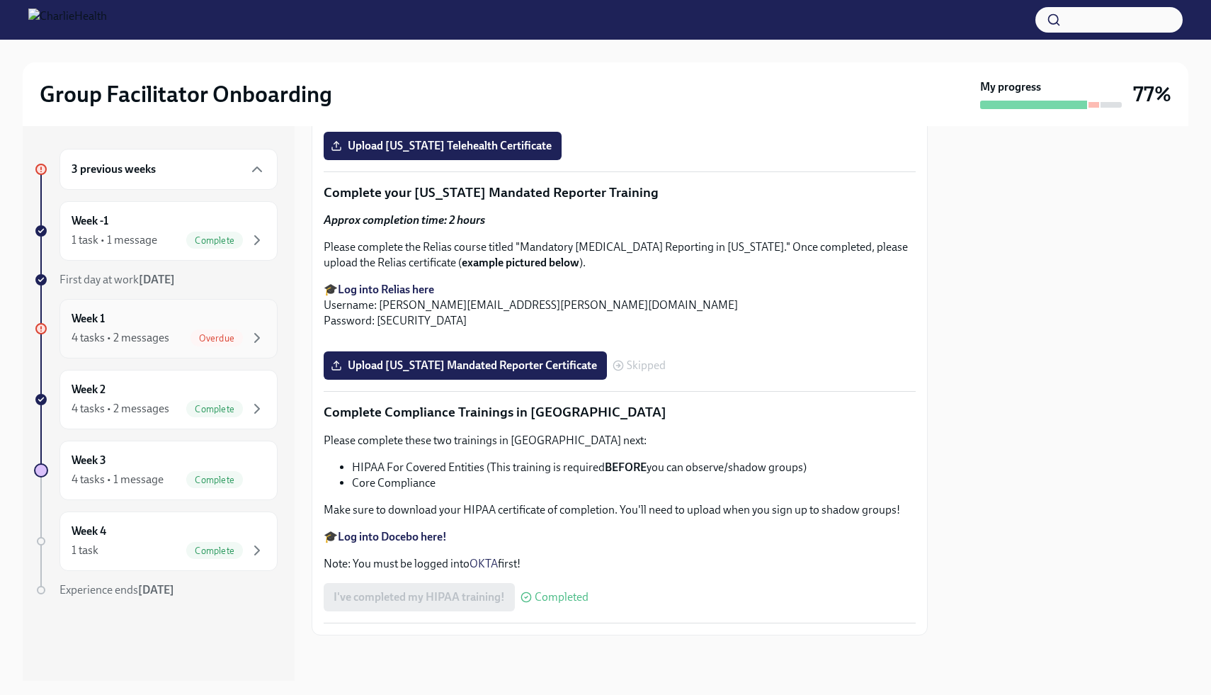
click at [157, 339] on div "4 tasks • 2 messages" at bounding box center [121, 338] width 98 height 16
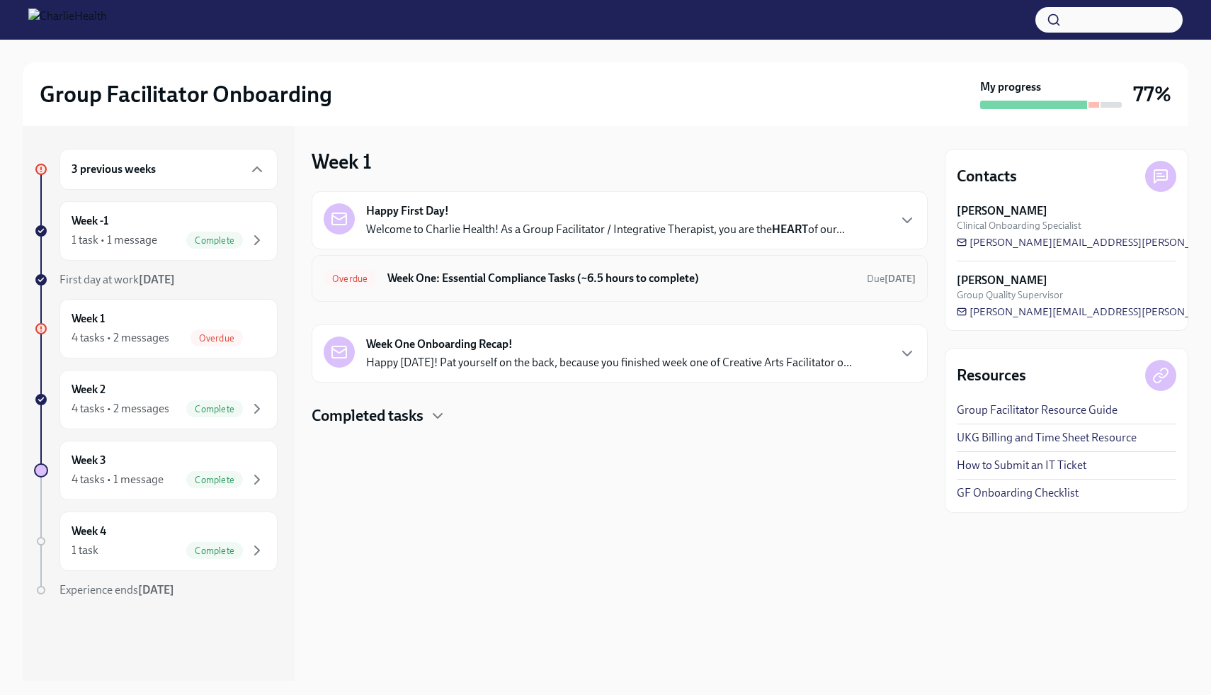
click at [480, 280] on h6 "Week One: Essential Compliance Tasks (~6.5 hours to complete)" at bounding box center [621, 279] width 468 height 16
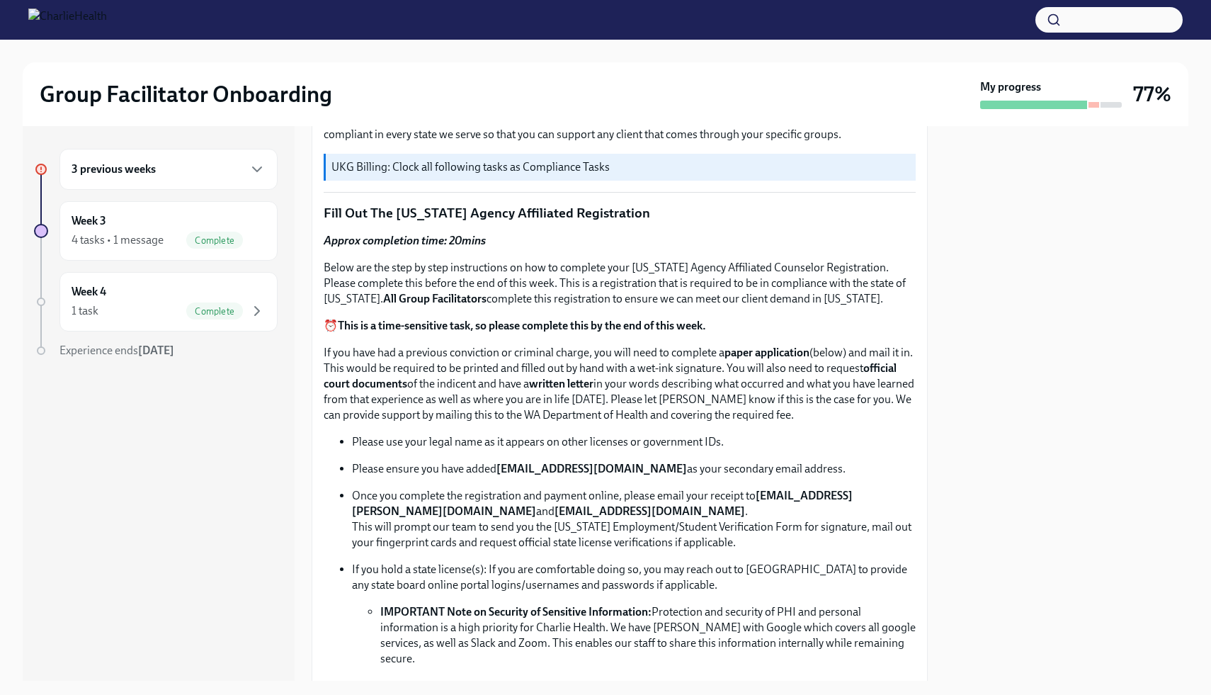
scroll to position [533, 0]
